Goal: Information Seeking & Learning: Learn about a topic

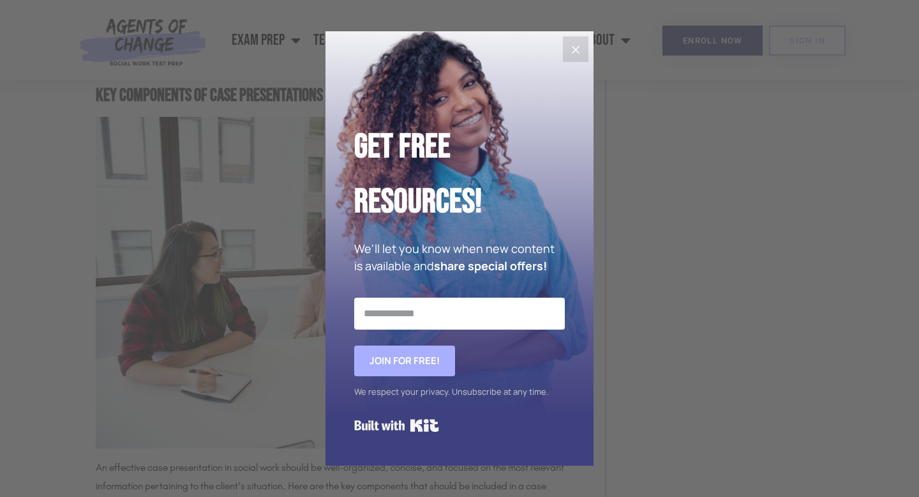
scroll to position [1798, 0]
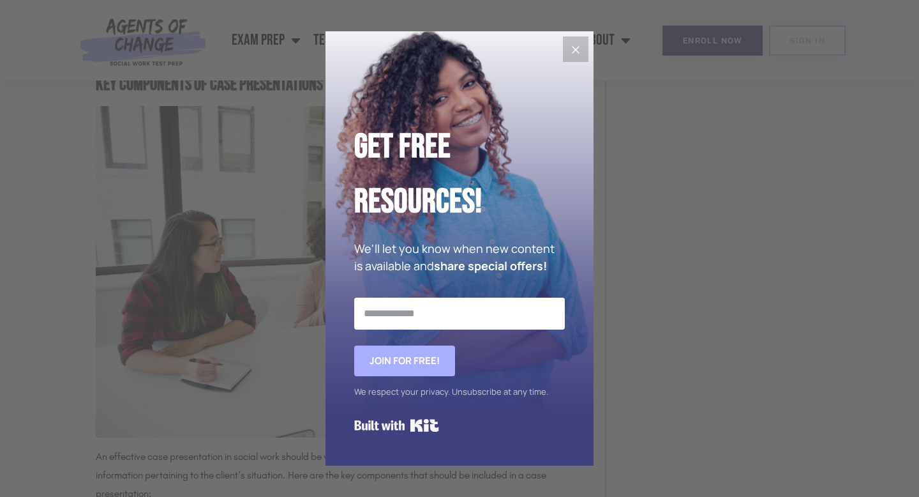
click at [579, 49] on icon "Close" at bounding box center [575, 49] width 15 height 15
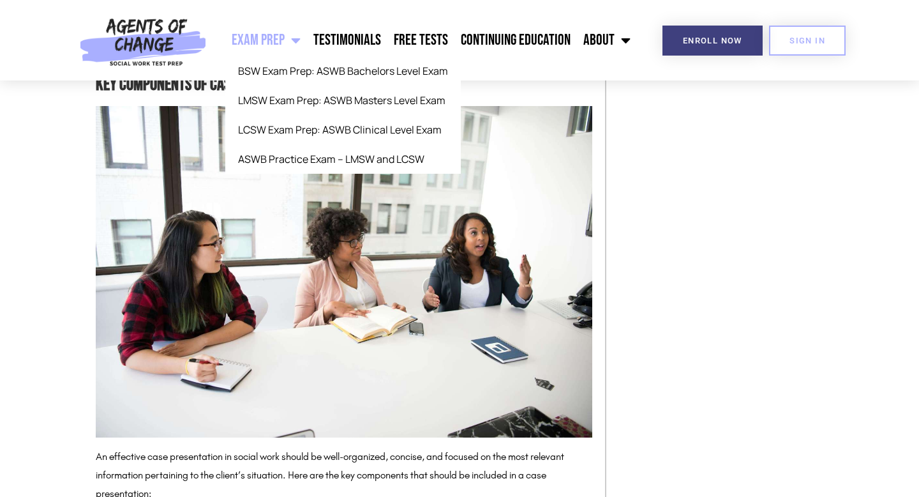
click at [300, 44] on span "Menu" at bounding box center [293, 40] width 16 height 28
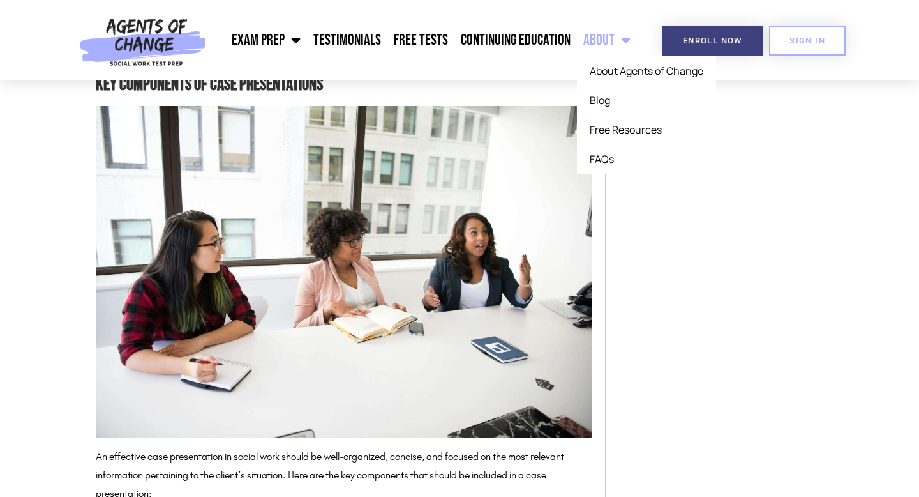
click at [625, 39] on span "Menu" at bounding box center [623, 40] width 16 height 28
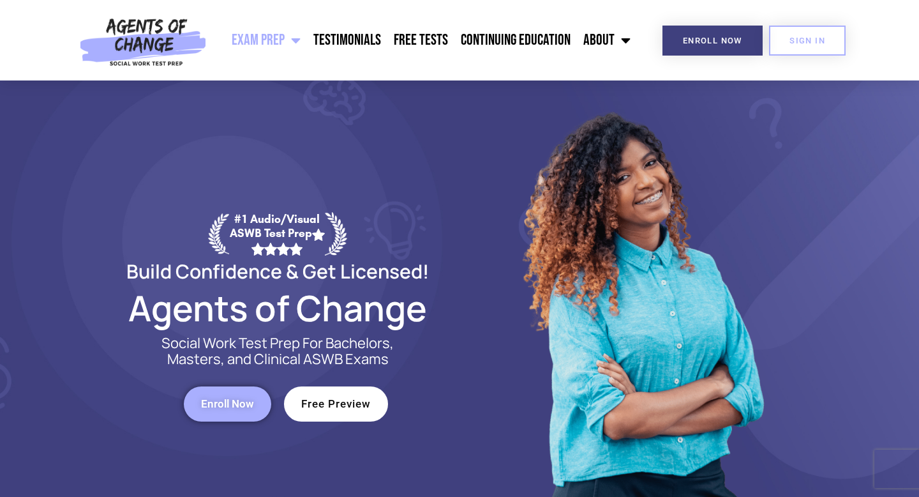
click at [300, 44] on span "Menu" at bounding box center [293, 40] width 16 height 28
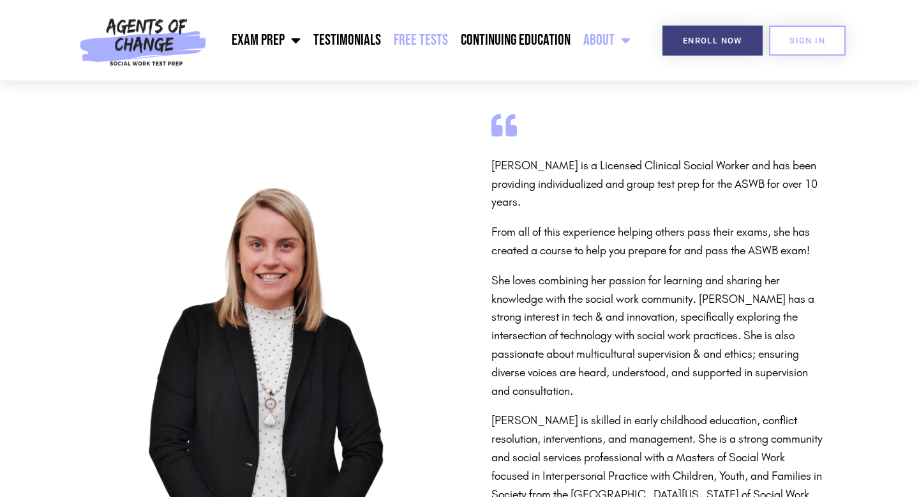
click at [415, 38] on link "Free Tests" at bounding box center [420, 40] width 67 height 32
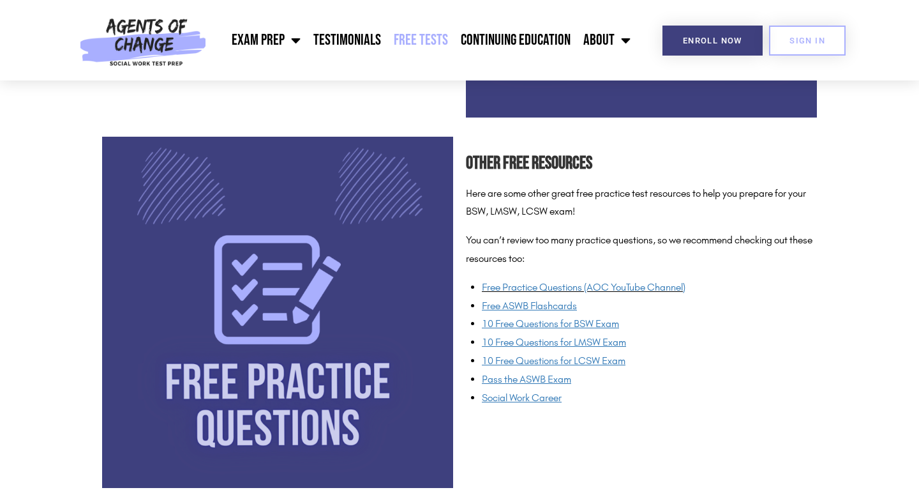
scroll to position [885, 0]
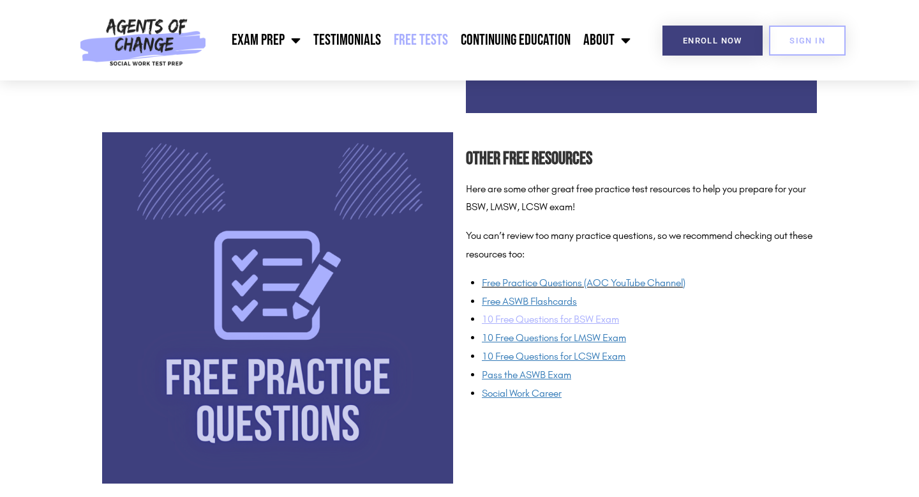
click at [574, 322] on span "10 Free Questions for BSW Exam" at bounding box center [550, 319] width 137 height 12
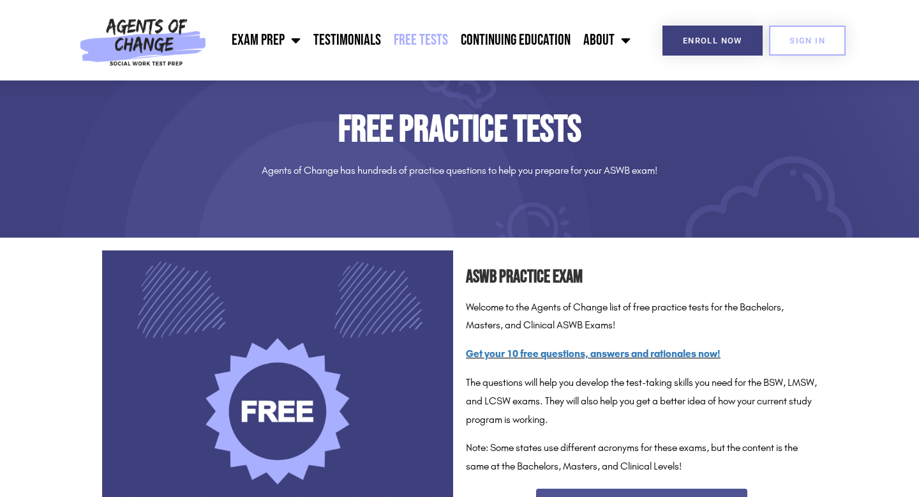
scroll to position [0, 0]
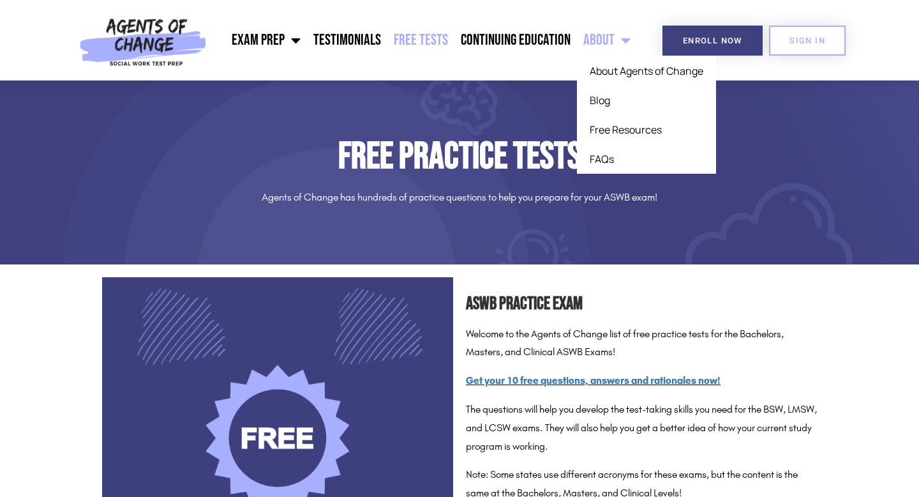
click at [626, 41] on span "Menu" at bounding box center [623, 40] width 16 height 28
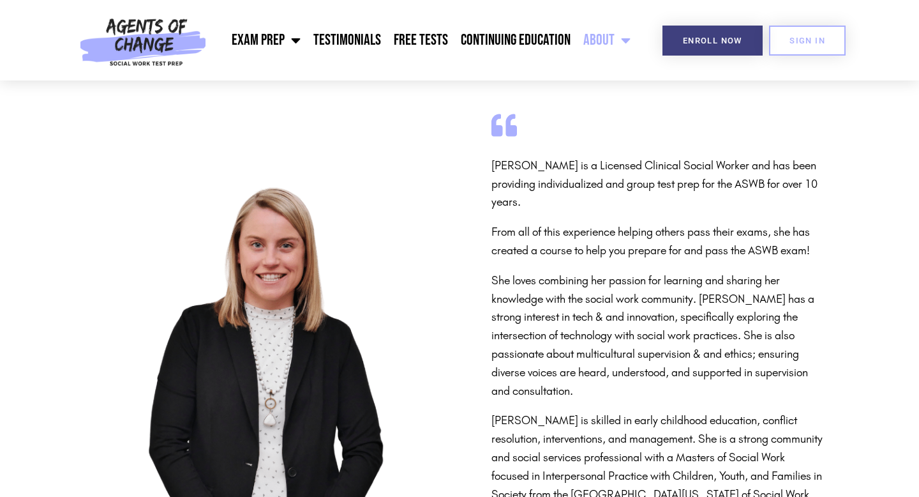
click at [625, 41] on span "Menu" at bounding box center [623, 40] width 16 height 28
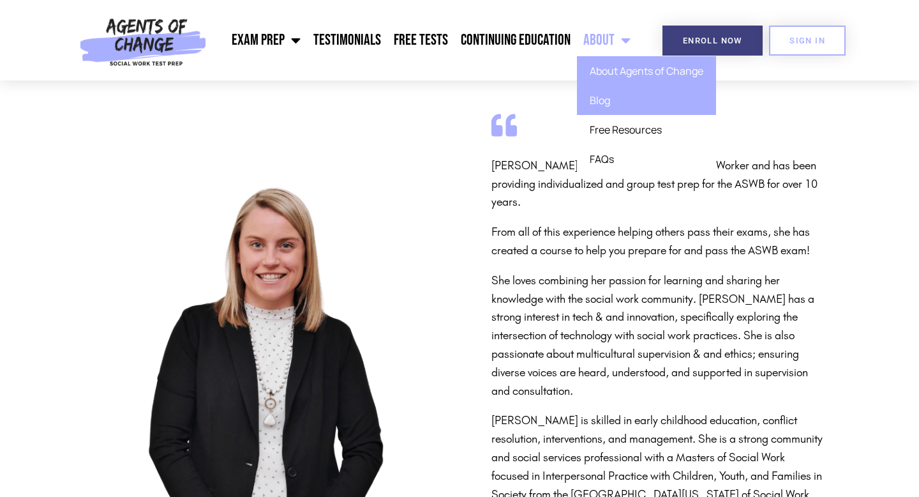
click at [593, 100] on link "Blog" at bounding box center [646, 100] width 139 height 29
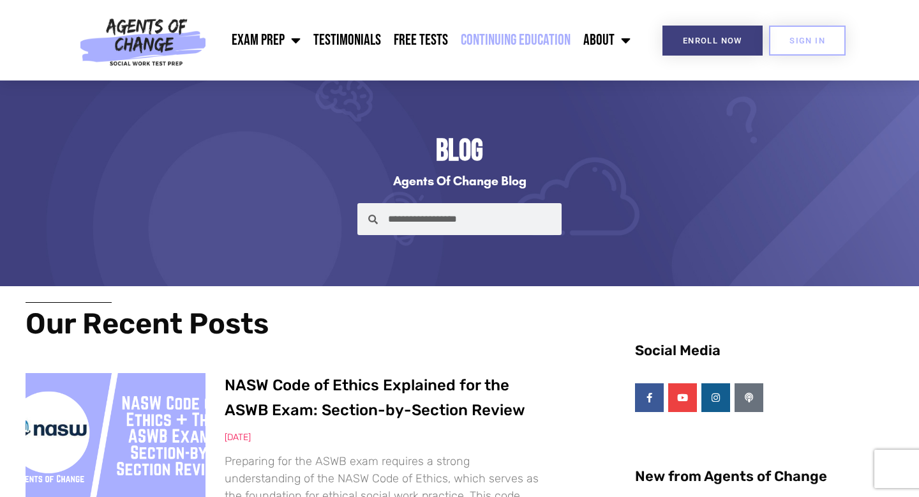
click at [534, 47] on link "Continuing Education" at bounding box center [515, 40] width 123 height 32
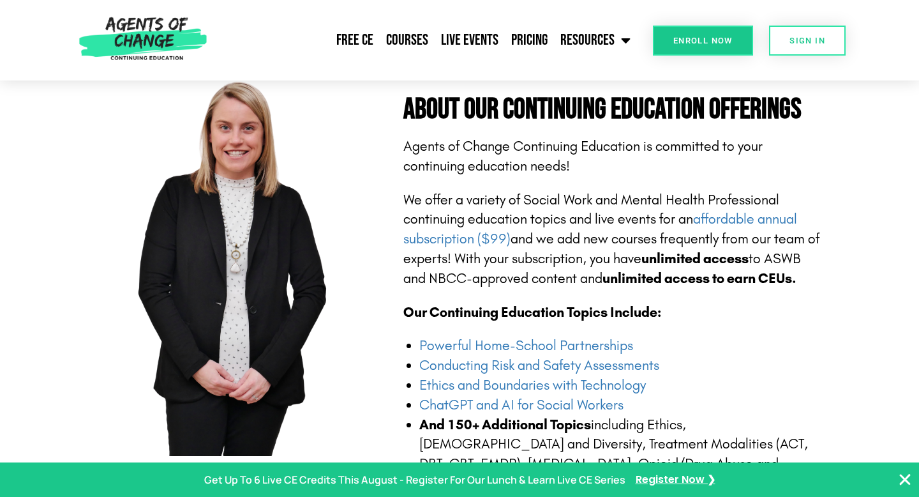
scroll to position [263, 0]
